Goal: Information Seeking & Learning: Find specific page/section

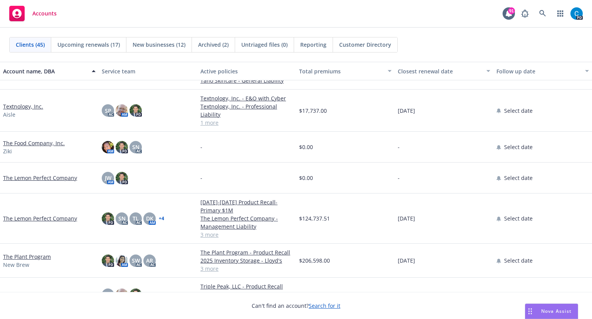
scroll to position [1157, 0]
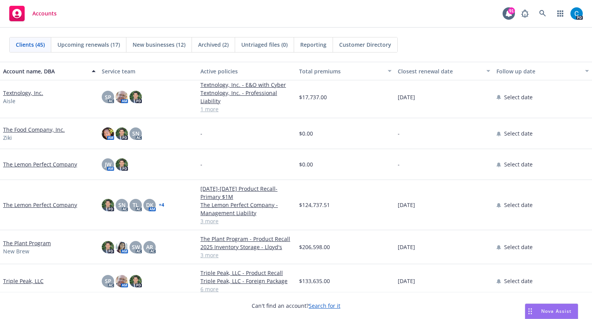
click at [35, 241] on link "The Plant Program" at bounding box center [27, 243] width 48 height 8
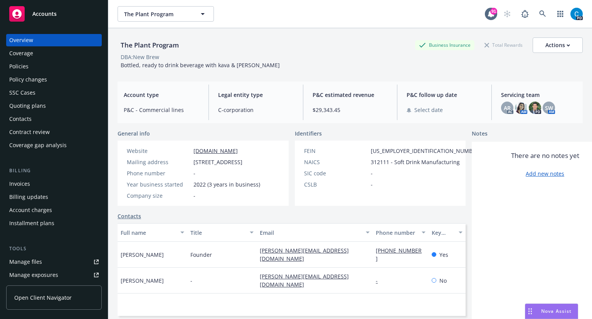
click at [24, 66] on div "Policies" at bounding box center [18, 66] width 19 height 12
